Goal: Task Accomplishment & Management: Manage account settings

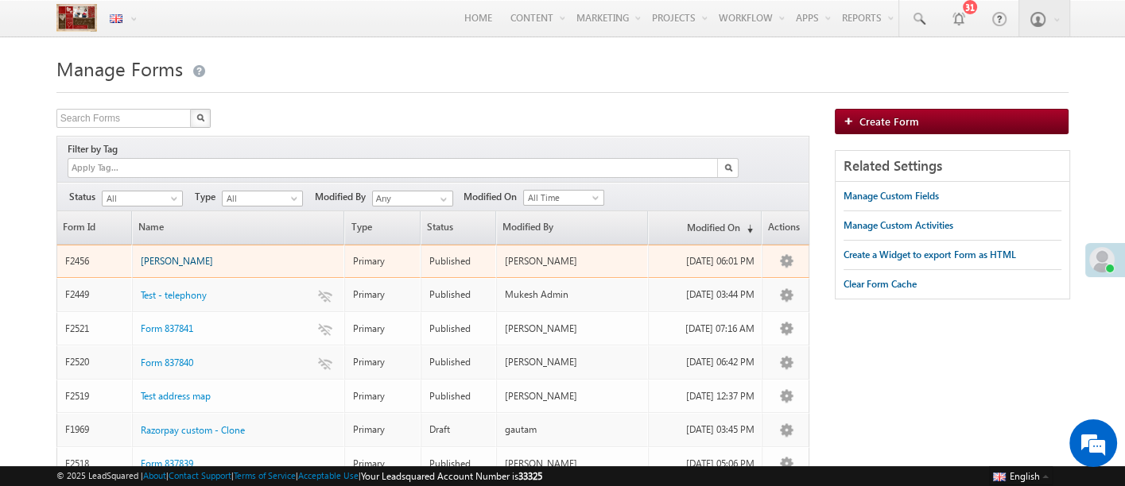
click at [165, 255] on span "marvin smoke" at bounding box center [177, 261] width 72 height 12
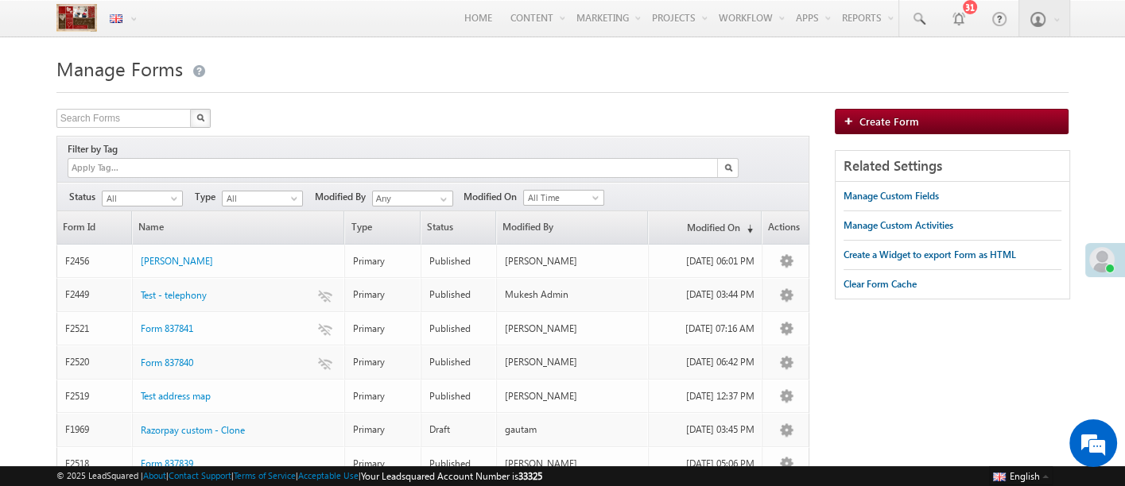
click at [637, 110] on div "Search Forms X 2369 results found" at bounding box center [432, 120] width 753 height 23
click at [129, 126] on input "text" at bounding box center [124, 118] width 136 height 19
type input "test address map"
click at [190, 109] on button "button" at bounding box center [200, 118] width 21 height 19
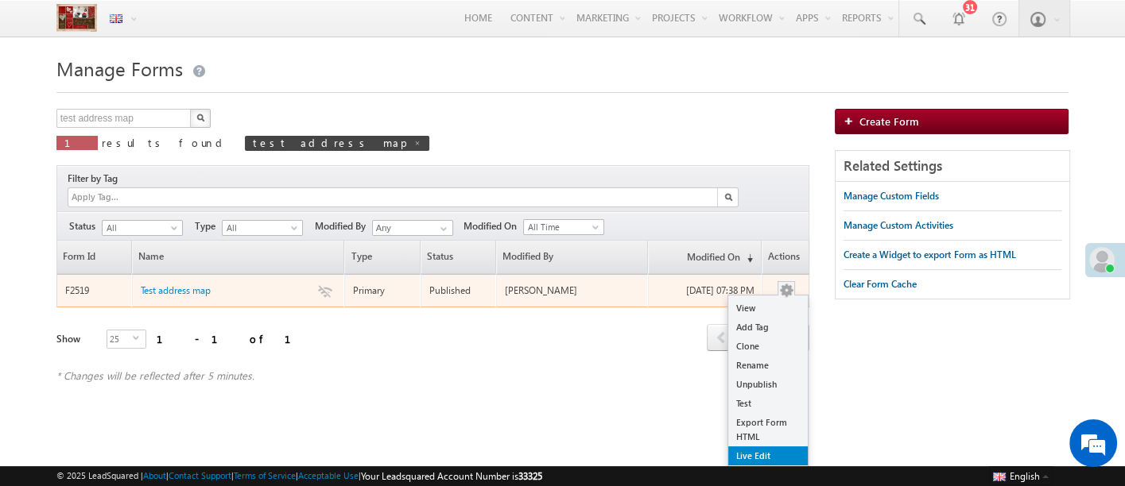
click at [772, 447] on link "Live Edit" at bounding box center [767, 456] width 79 height 19
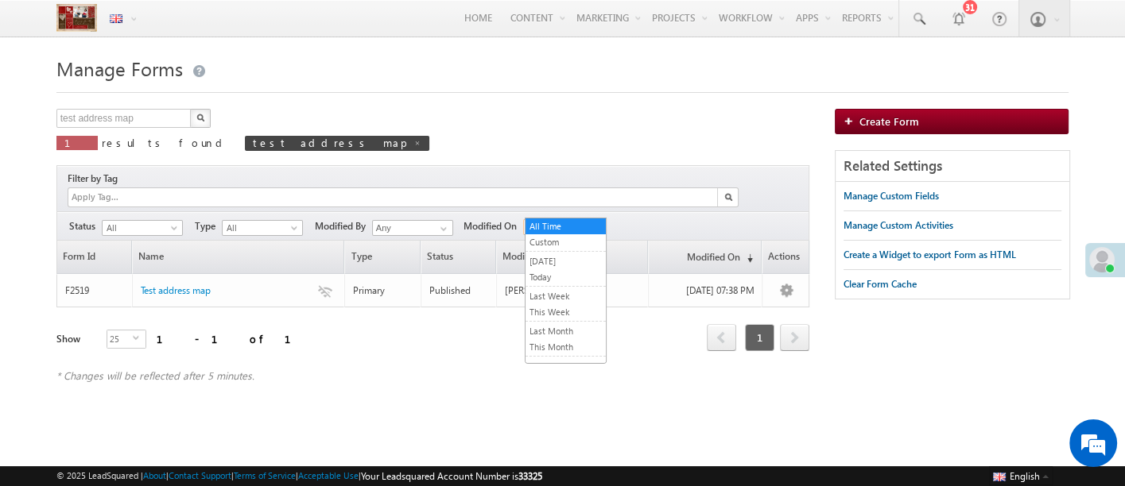
click at [595, 224] on span at bounding box center [597, 230] width 13 height 13
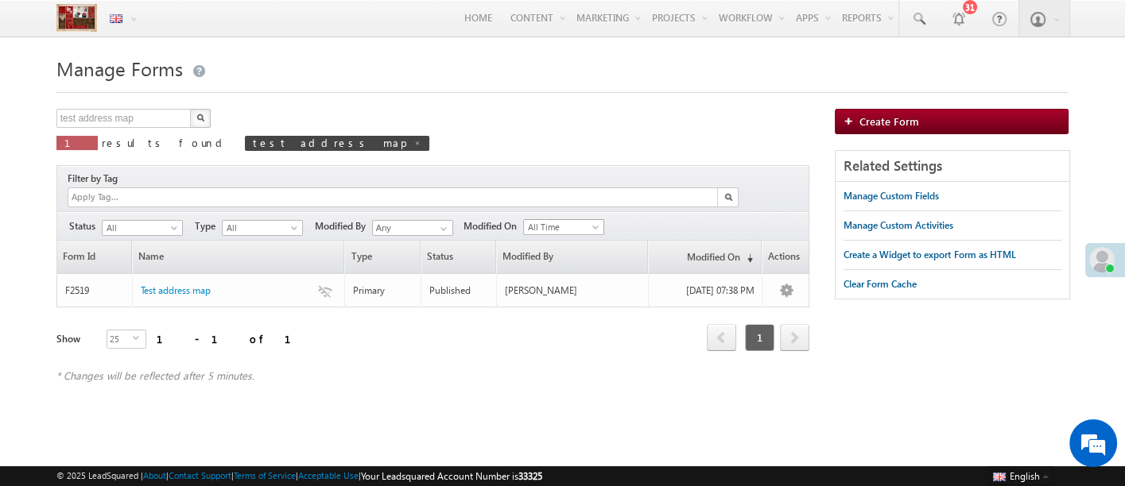
click at [595, 220] on span "All Time" at bounding box center [562, 227] width 76 height 14
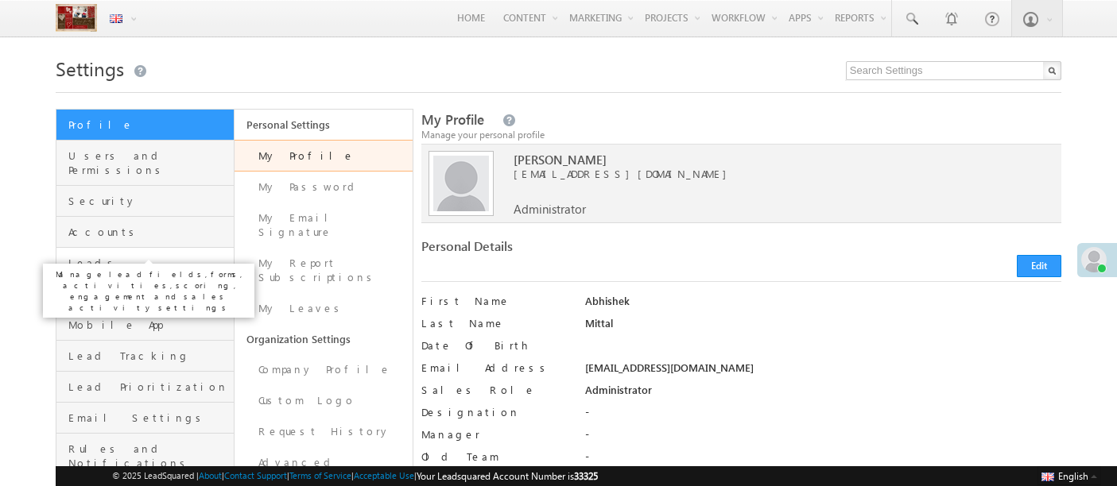
drag, startPoint x: 0, startPoint y: 0, endPoint x: 100, endPoint y: 251, distance: 270.4
click at [100, 256] on span "Leads" at bounding box center [148, 263] width 161 height 14
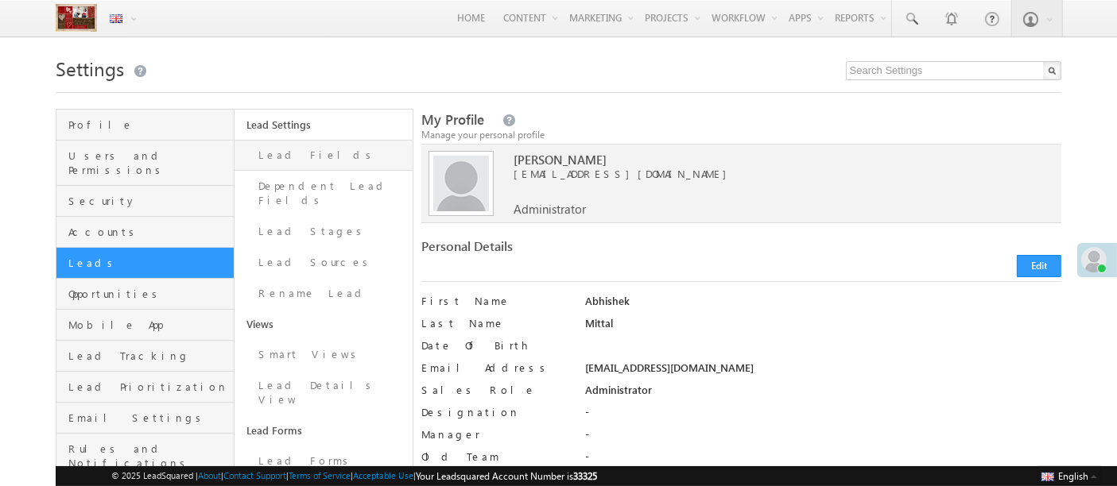
click at [285, 158] on link "Lead Fields" at bounding box center [323, 155] width 178 height 31
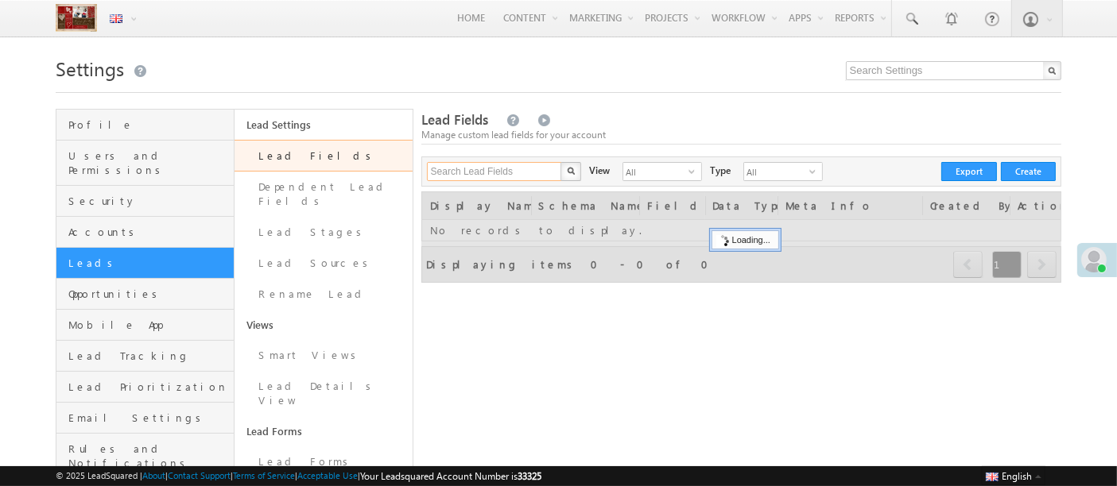
click at [502, 167] on input "Search Lead Fields" at bounding box center [495, 171] width 136 height 19
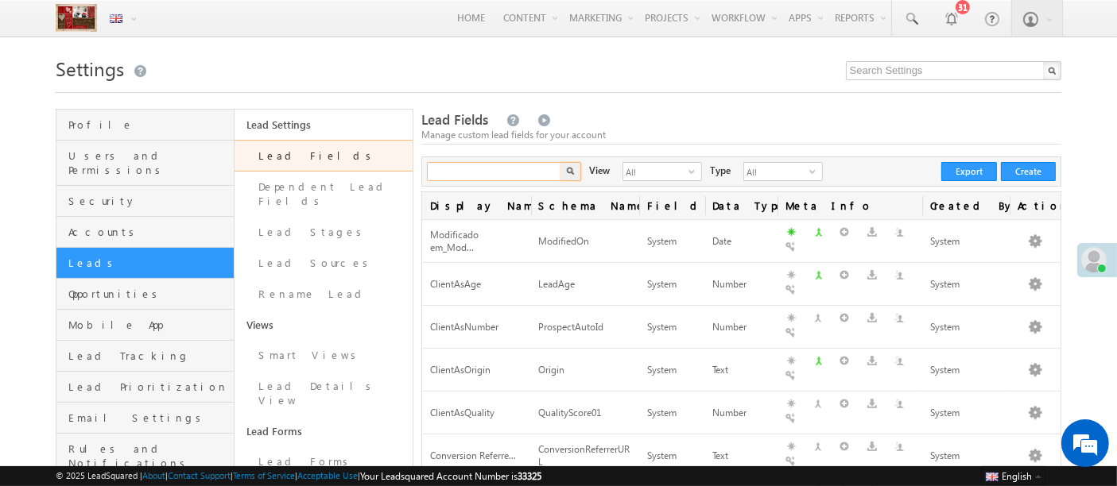
click at [502, 167] on input "text" at bounding box center [495, 171] width 136 height 19
type input "ani new"
click at [560, 162] on button "button" at bounding box center [570, 171] width 21 height 19
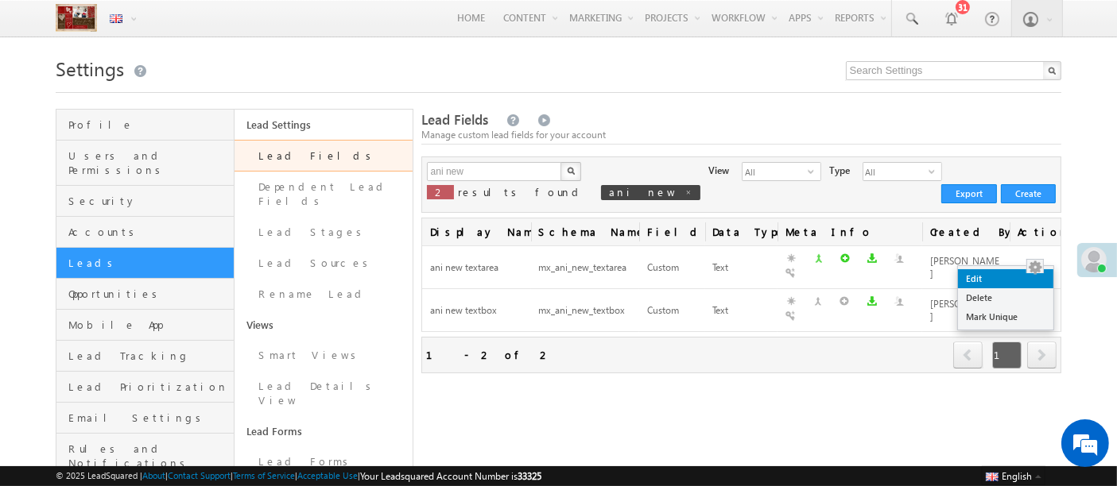
click at [1021, 285] on link "Edit" at bounding box center [1005, 278] width 95 height 19
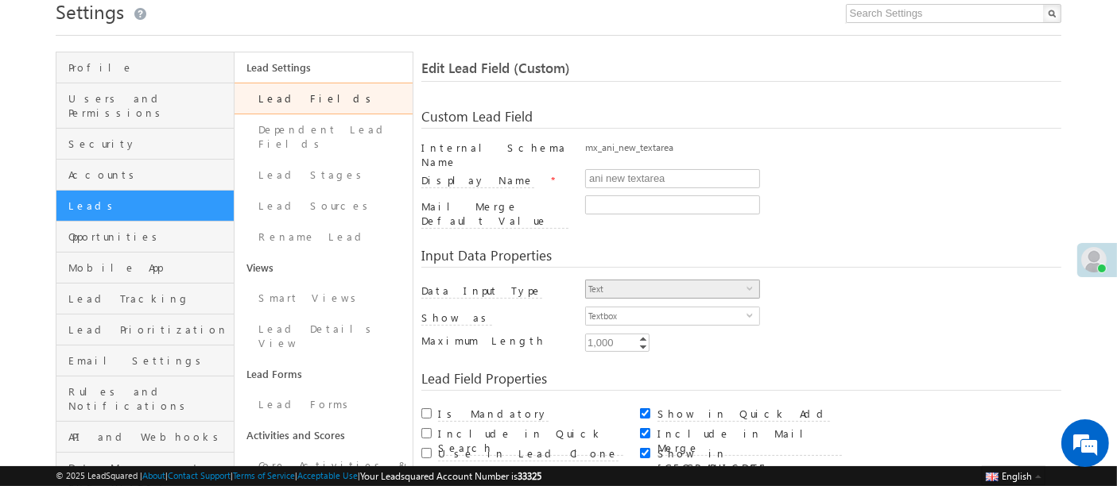
scroll to position [58, 0]
click at [674, 307] on span "Textbox" at bounding box center [666, 315] width 161 height 17
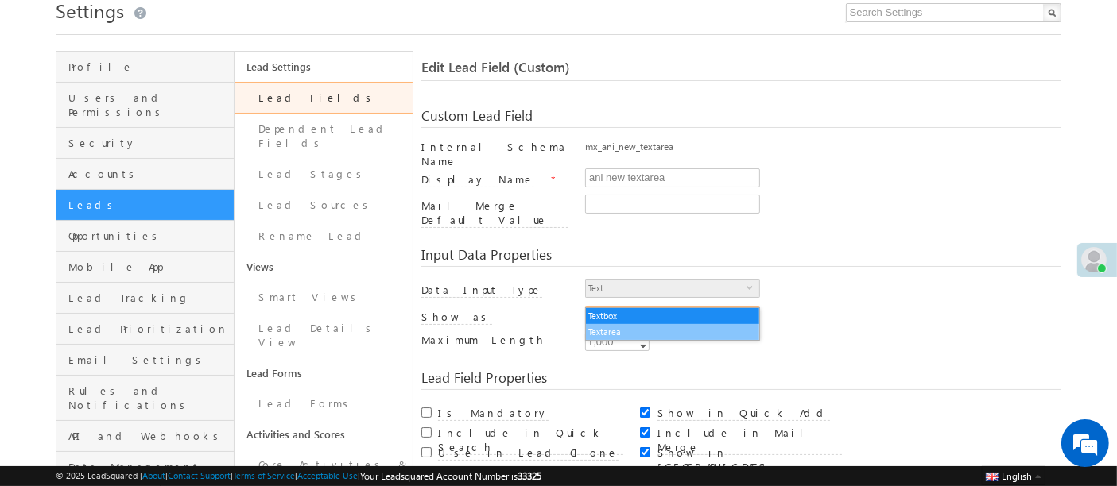
click at [645, 333] on li "Textarea" at bounding box center [672, 332] width 173 height 16
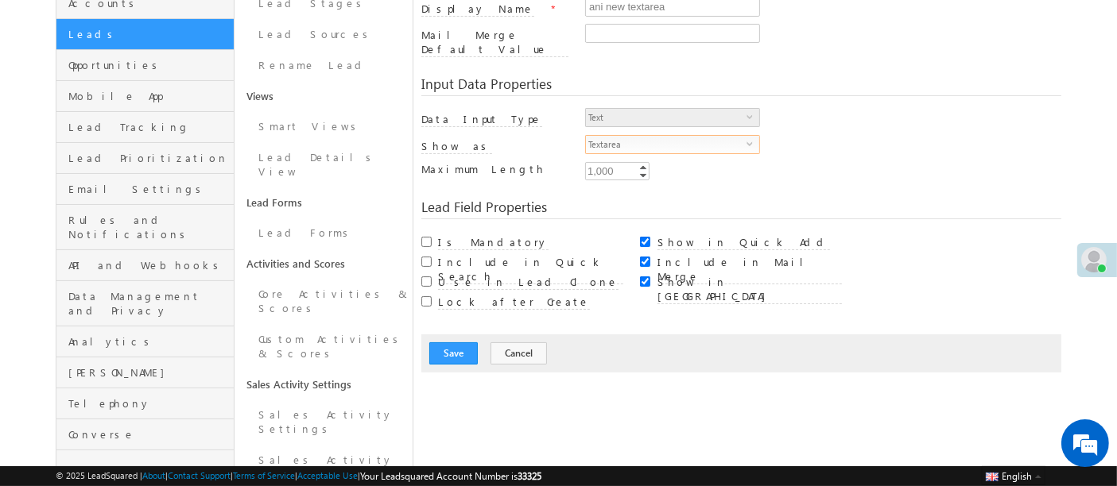
scroll to position [229, 0]
click at [433, 343] on button "Save" at bounding box center [453, 354] width 48 height 22
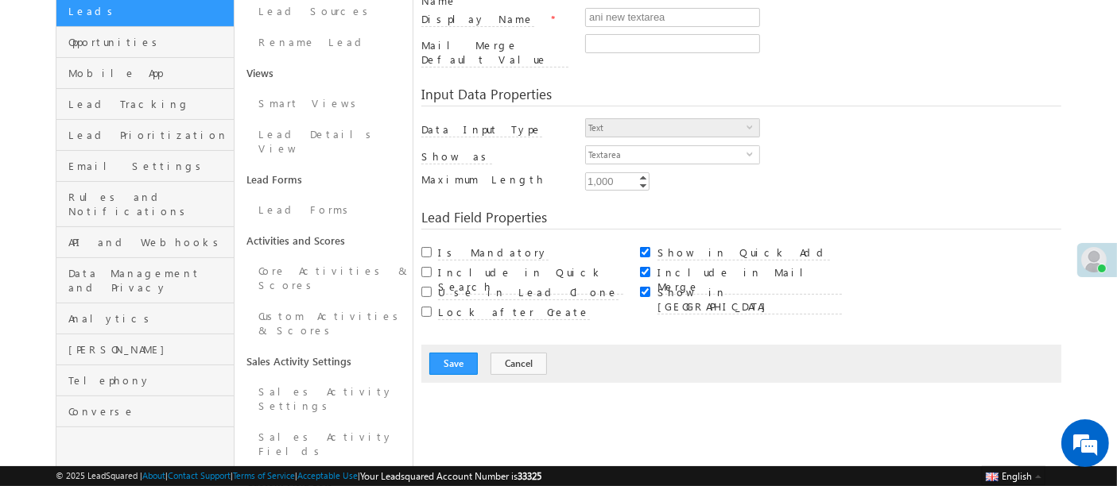
scroll to position [256, 0]
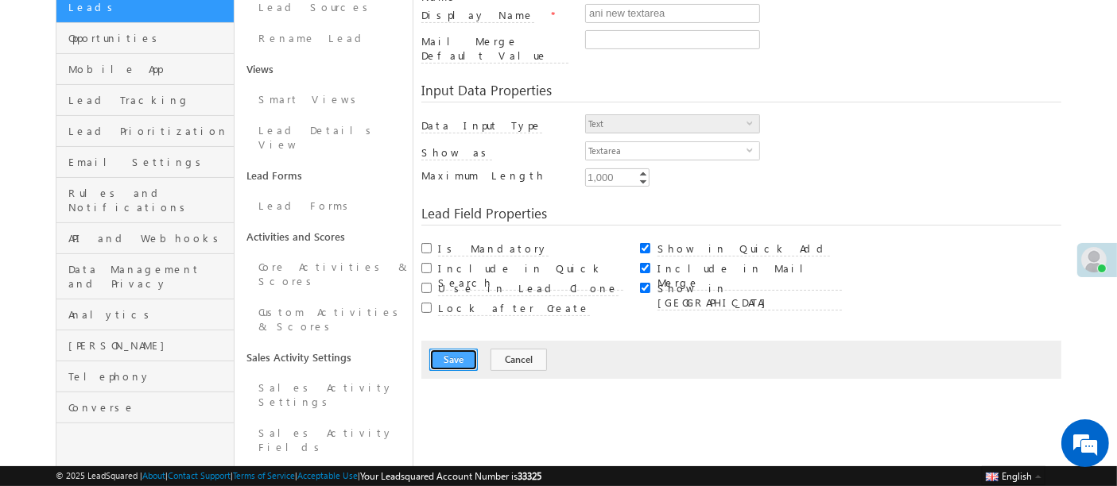
click at [447, 349] on button "Save" at bounding box center [453, 360] width 48 height 22
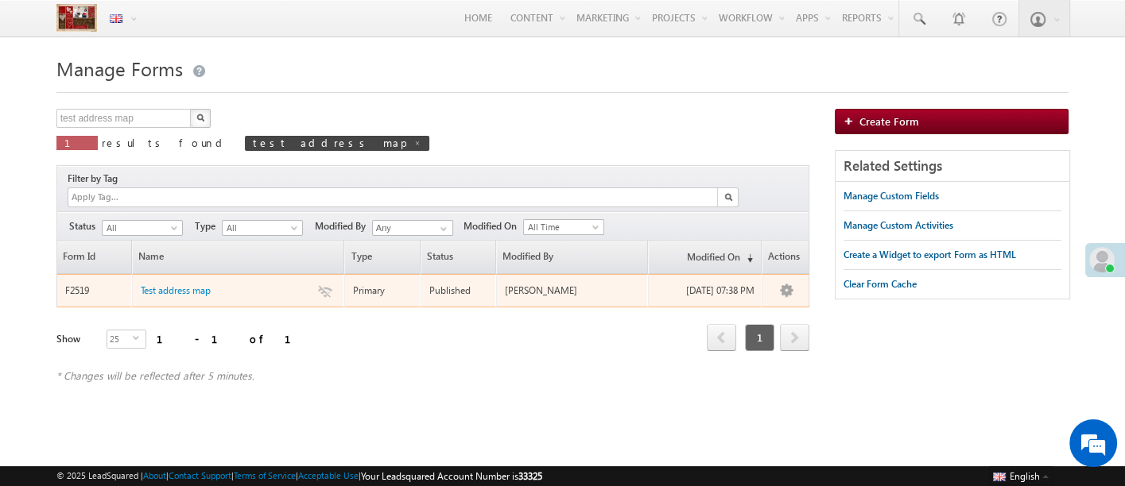
click at [193, 280] on div "Test address map" at bounding box center [239, 285] width 196 height 17
